Goal: Task Accomplishment & Management: Manage account settings

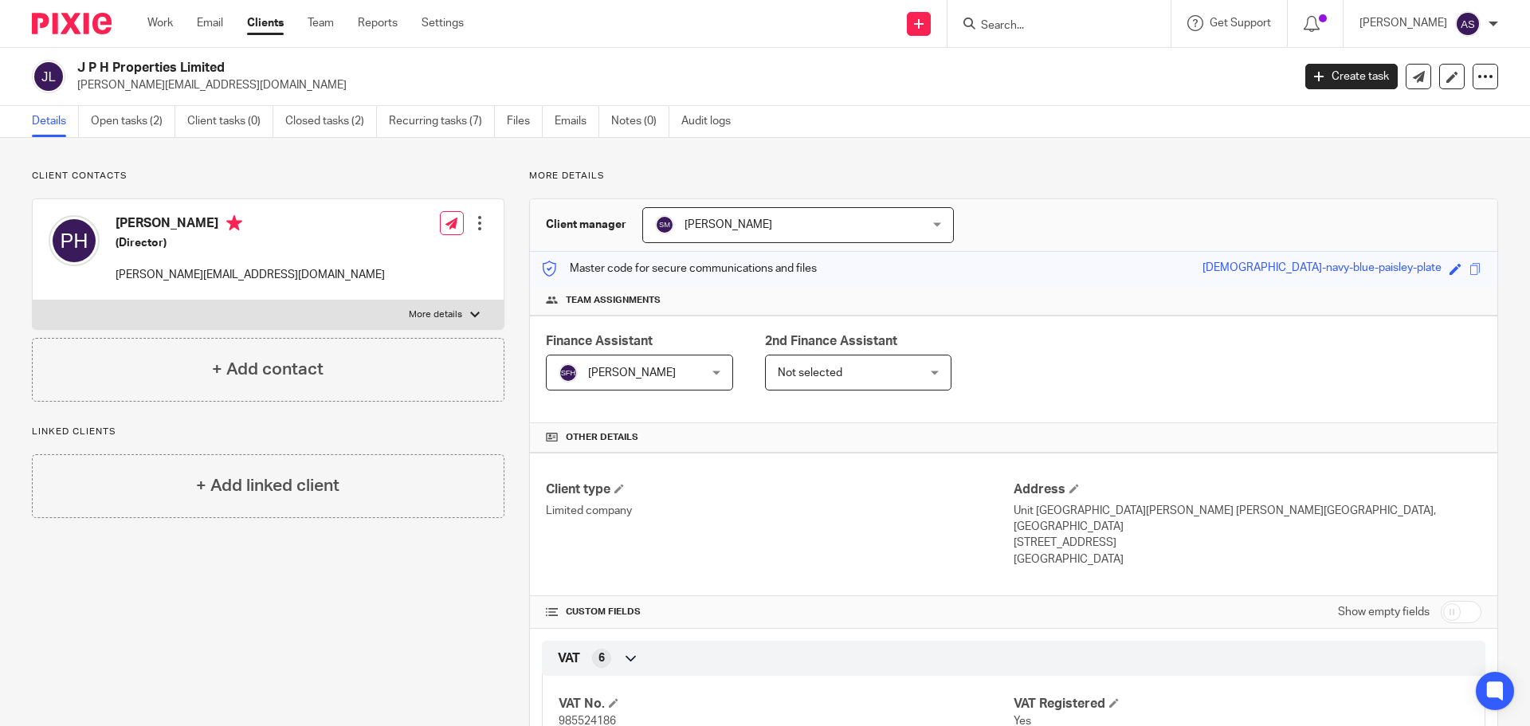
click at [1066, 19] on input "Search" at bounding box center [1050, 26] width 143 height 14
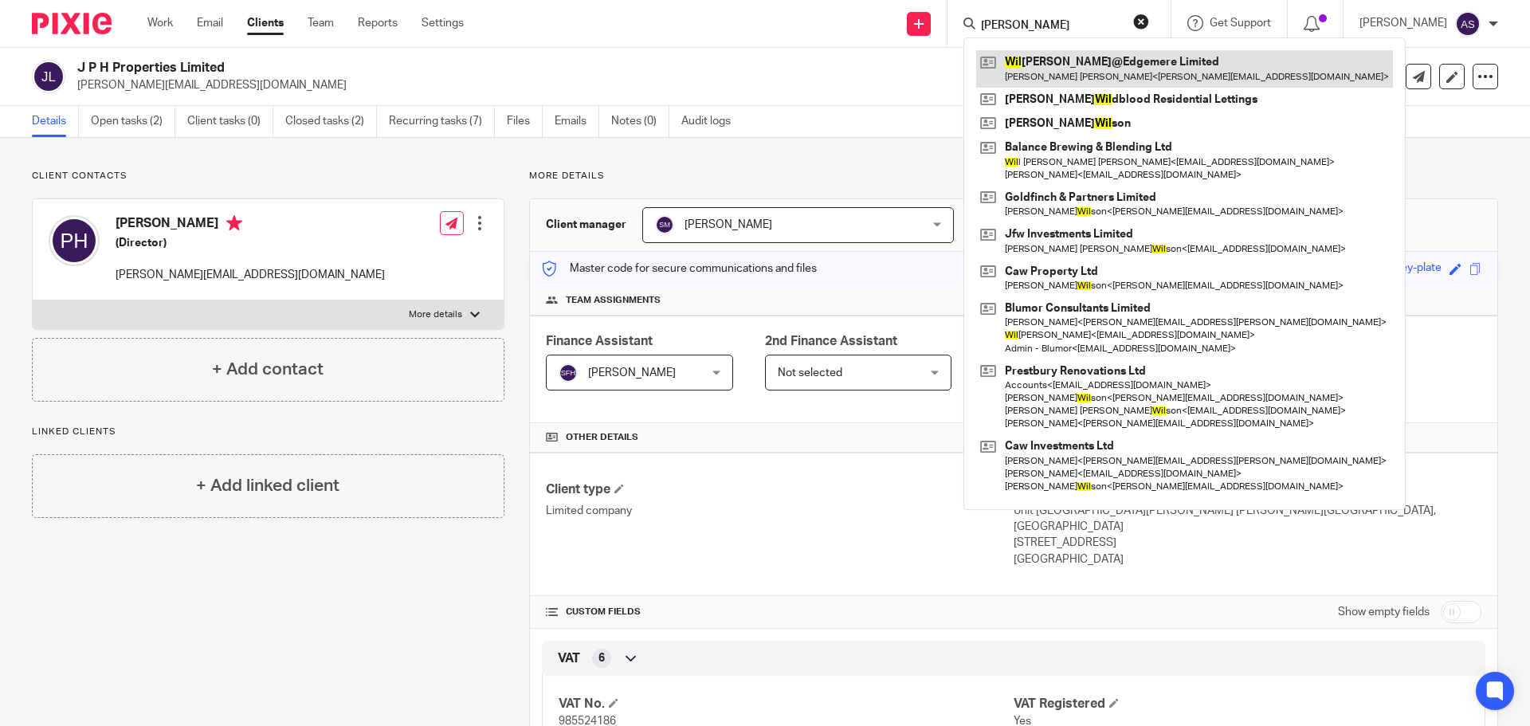
type input "[PERSON_NAME]"
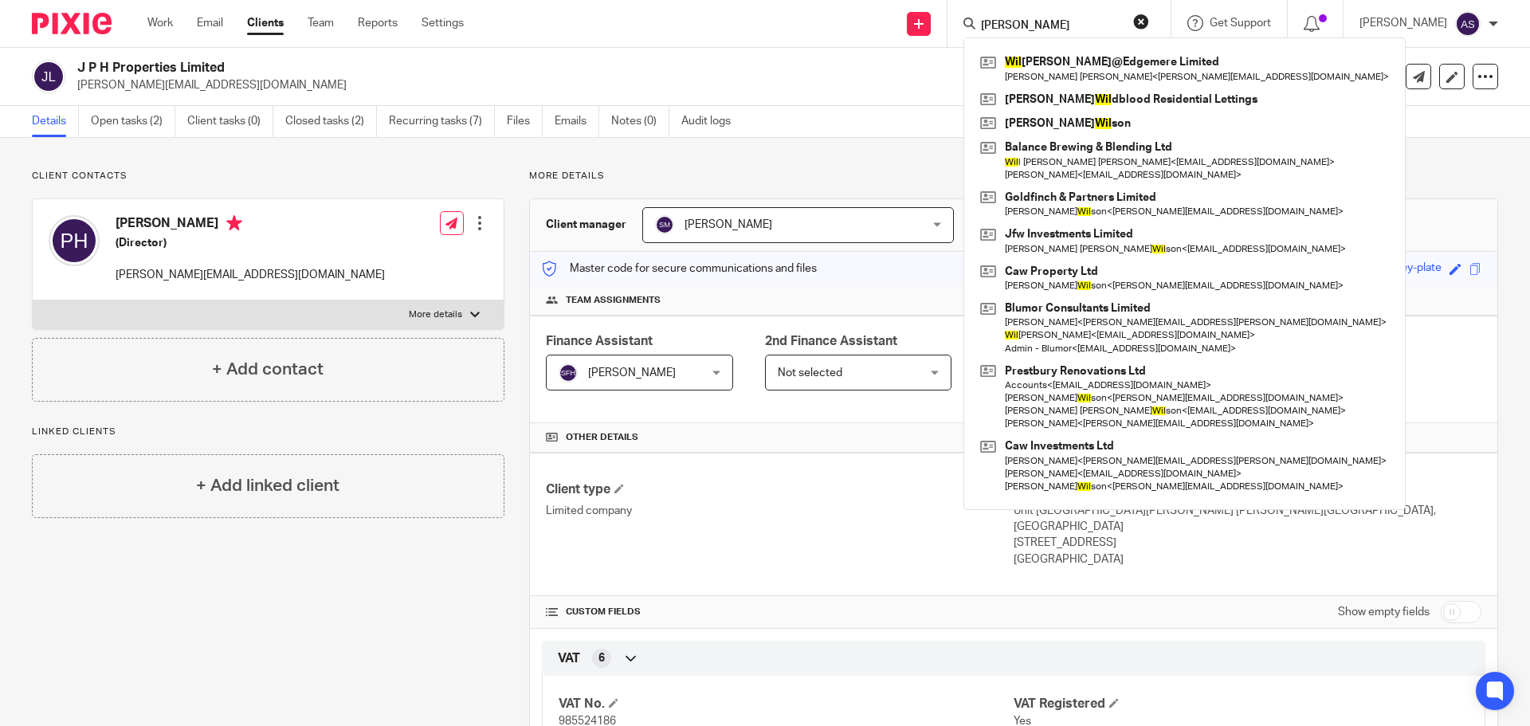
click at [1075, 70] on link at bounding box center [1184, 68] width 417 height 37
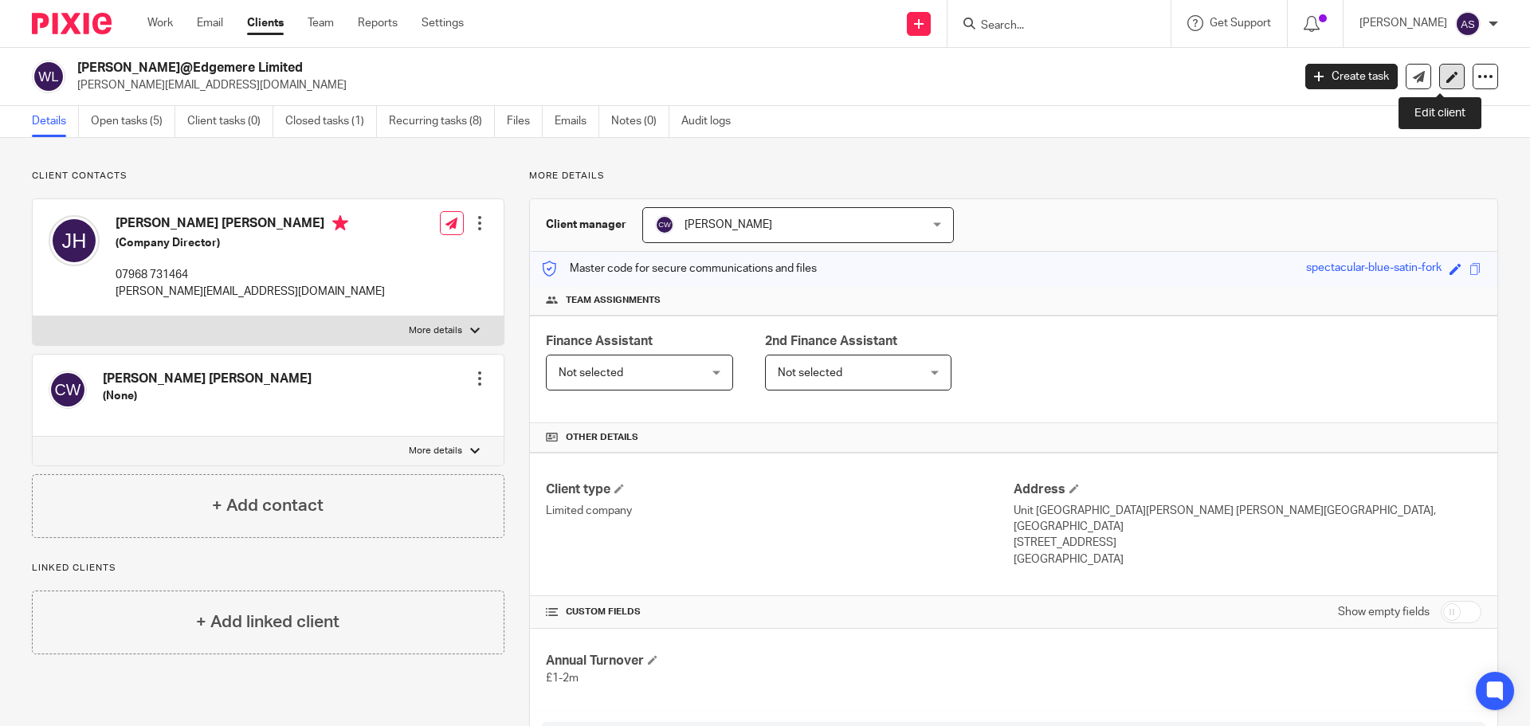
click at [1446, 73] on icon at bounding box center [1452, 77] width 12 height 12
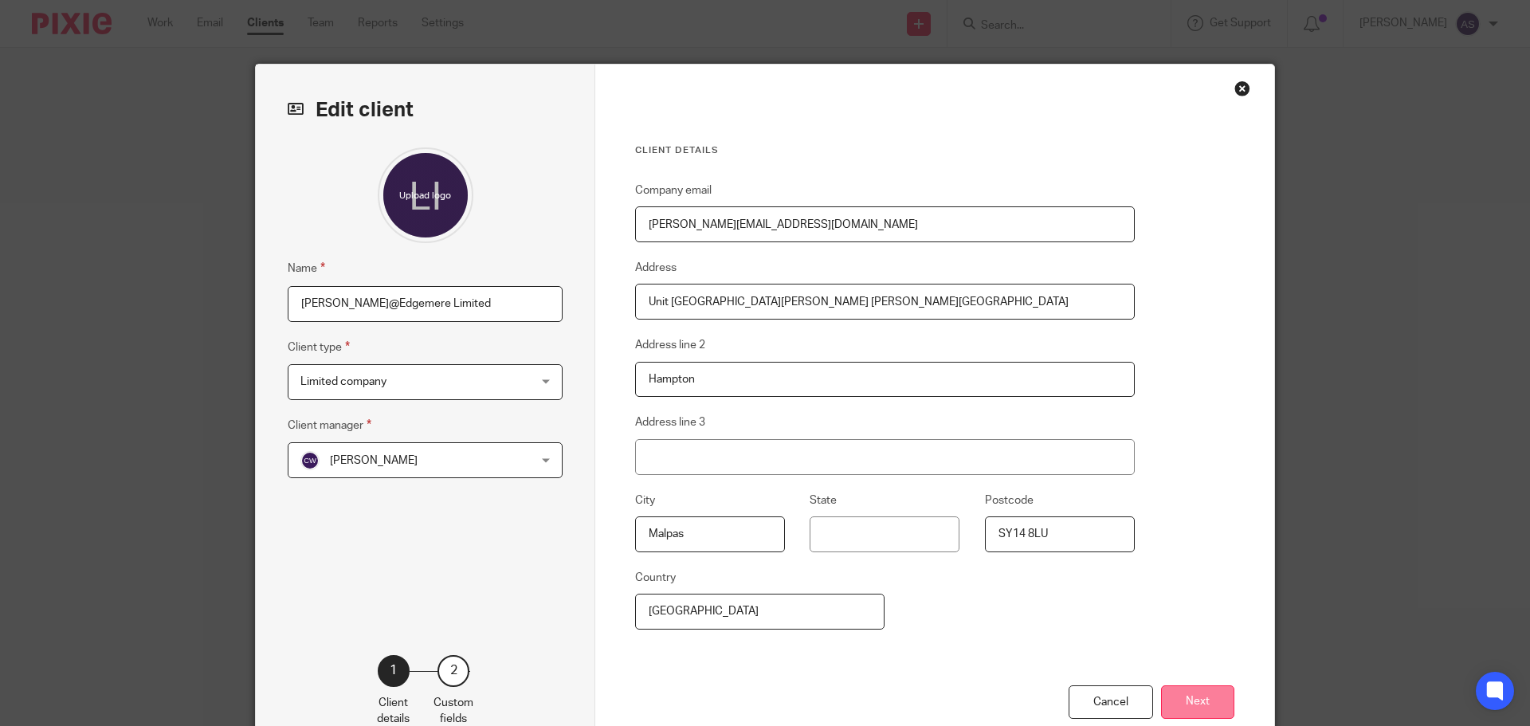
click at [1200, 711] on button "Next" at bounding box center [1197, 702] width 73 height 34
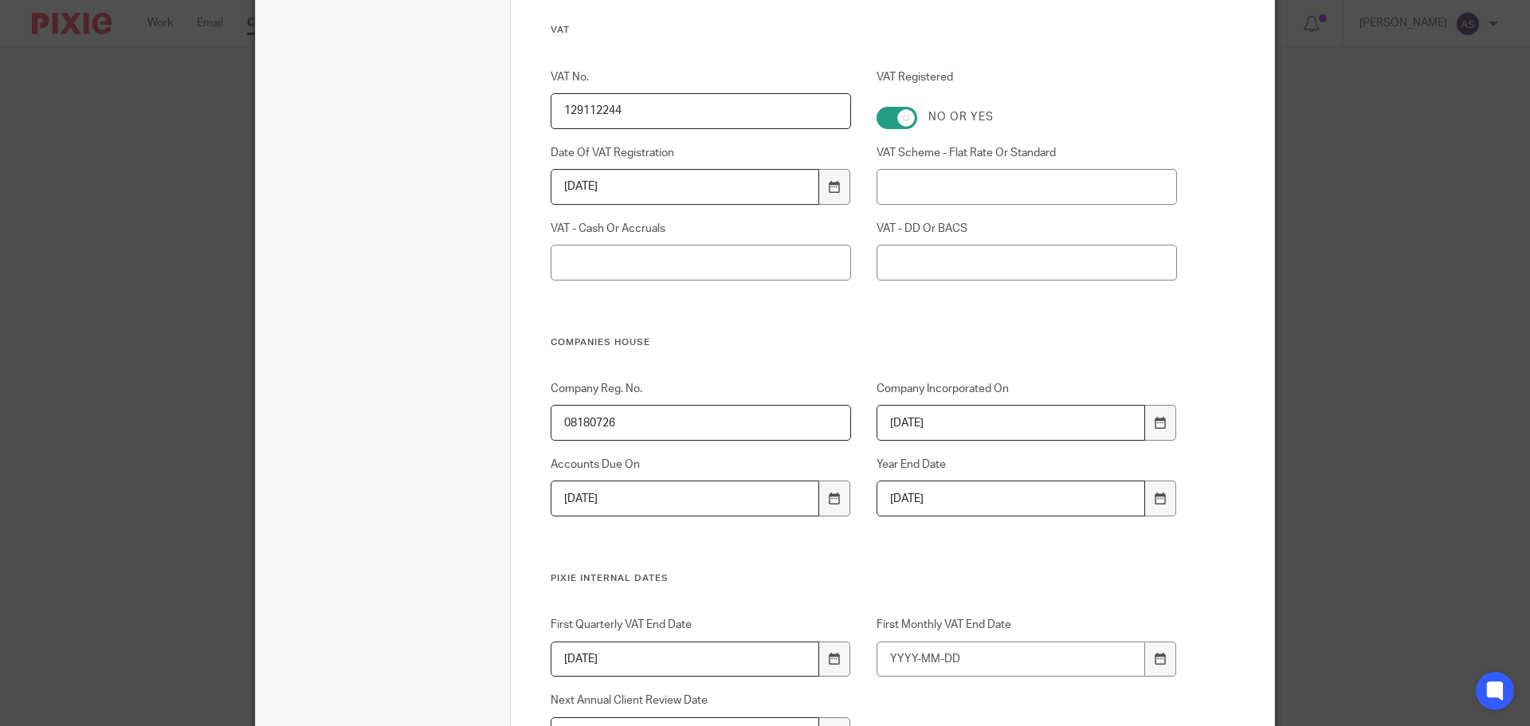
scroll to position [637, 0]
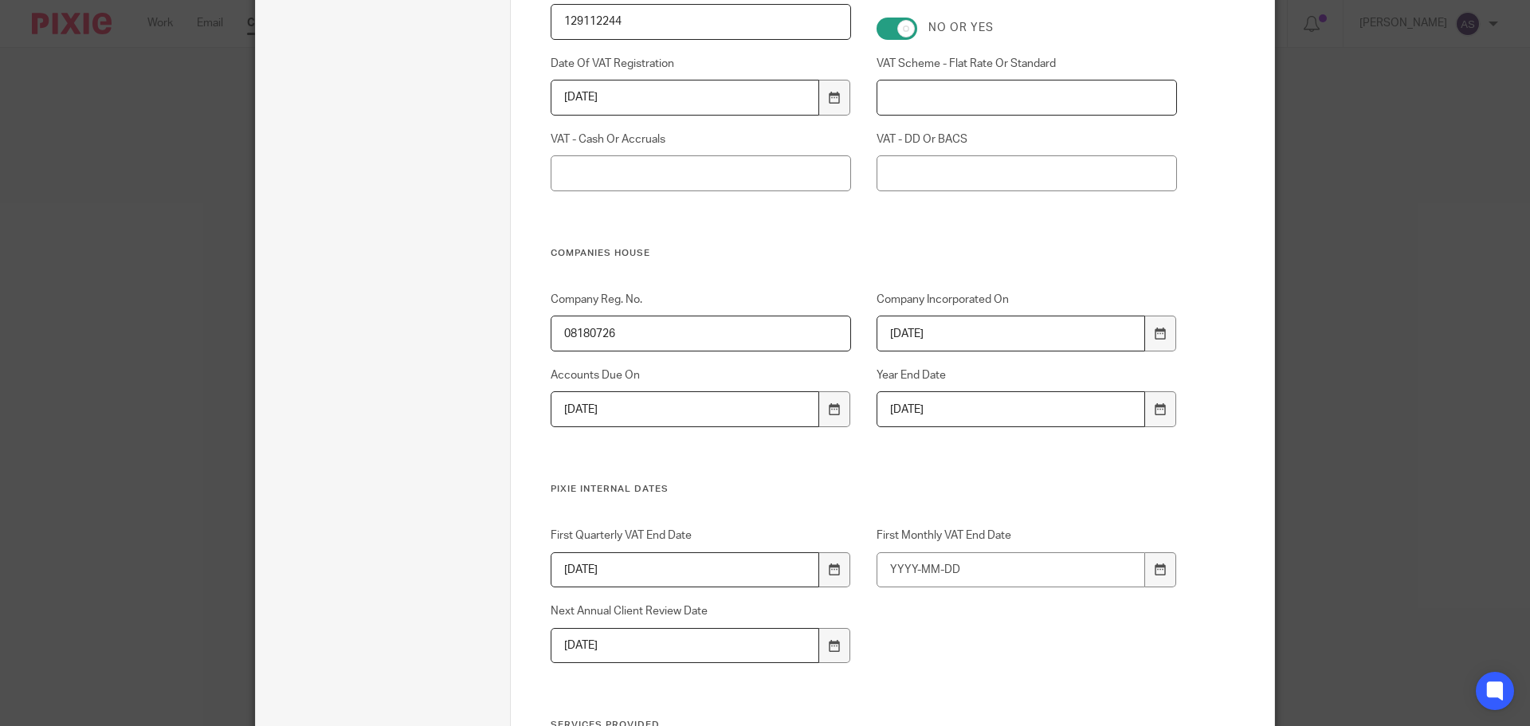
click at [942, 108] on input "VAT Scheme - Flat Rate Or Standard" at bounding box center [1026, 98] width 301 height 36
type input "Standard"
type input "Accrual"
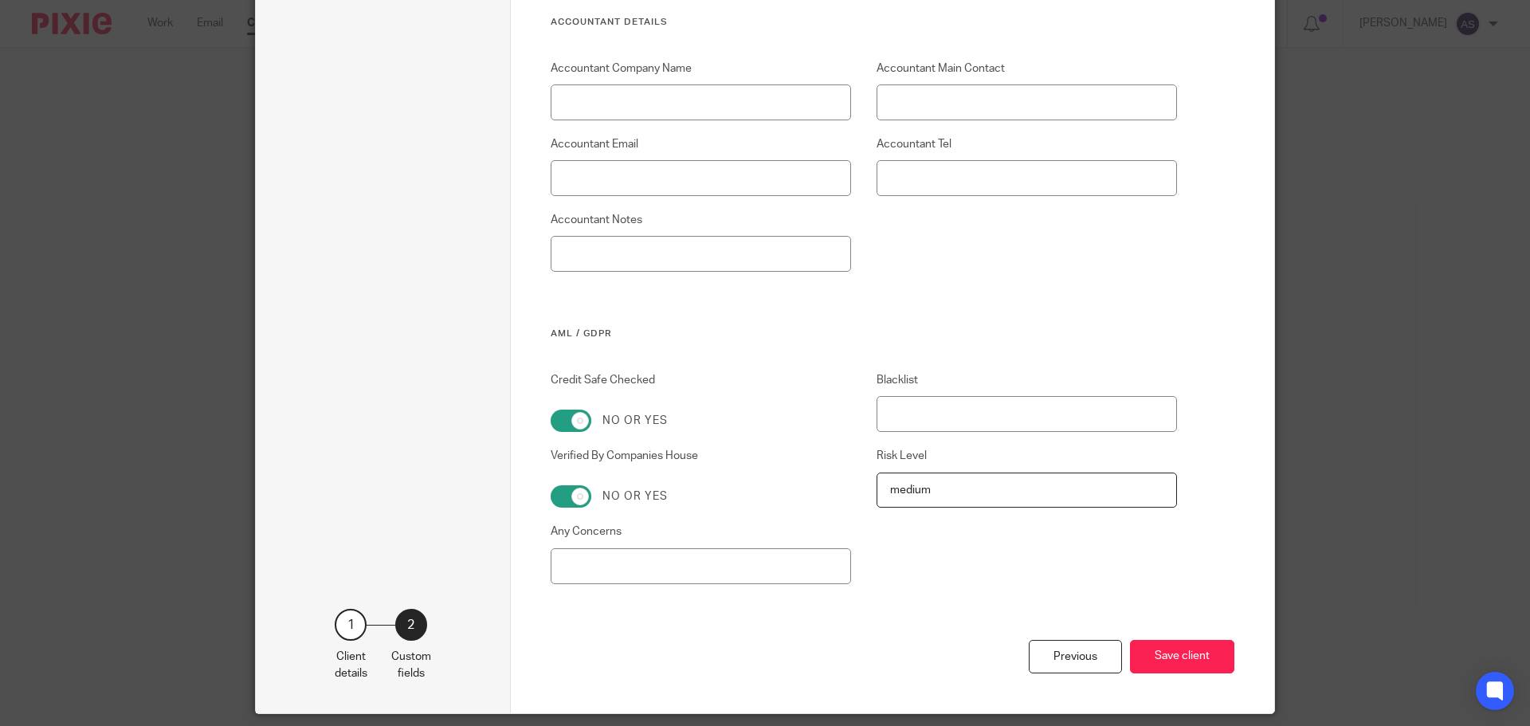
scroll to position [2725, 0]
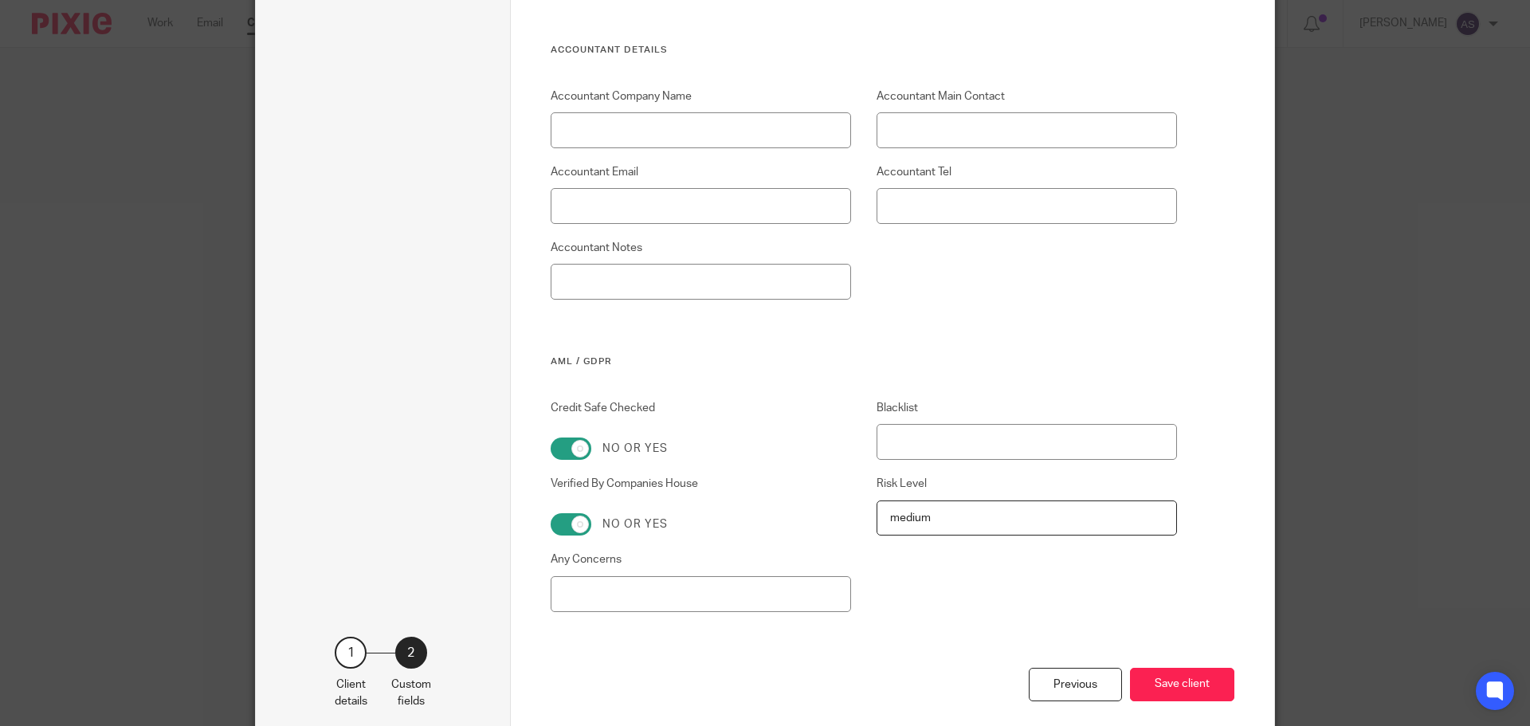
type input "DD"
